Goal: Navigation & Orientation: Go to known website

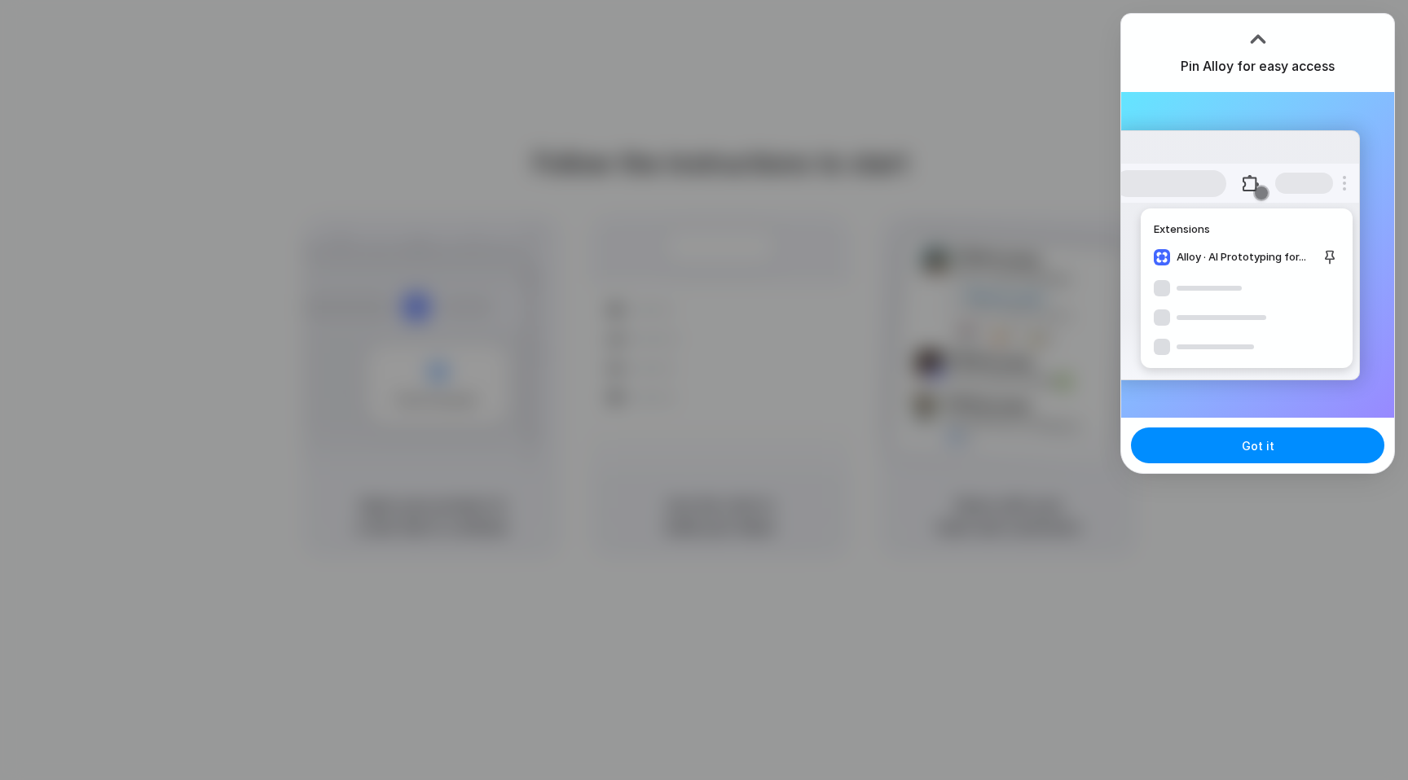
click at [604, 503] on div at bounding box center [704, 390] width 1408 height 780
